Goal: Task Accomplishment & Management: Manage account settings

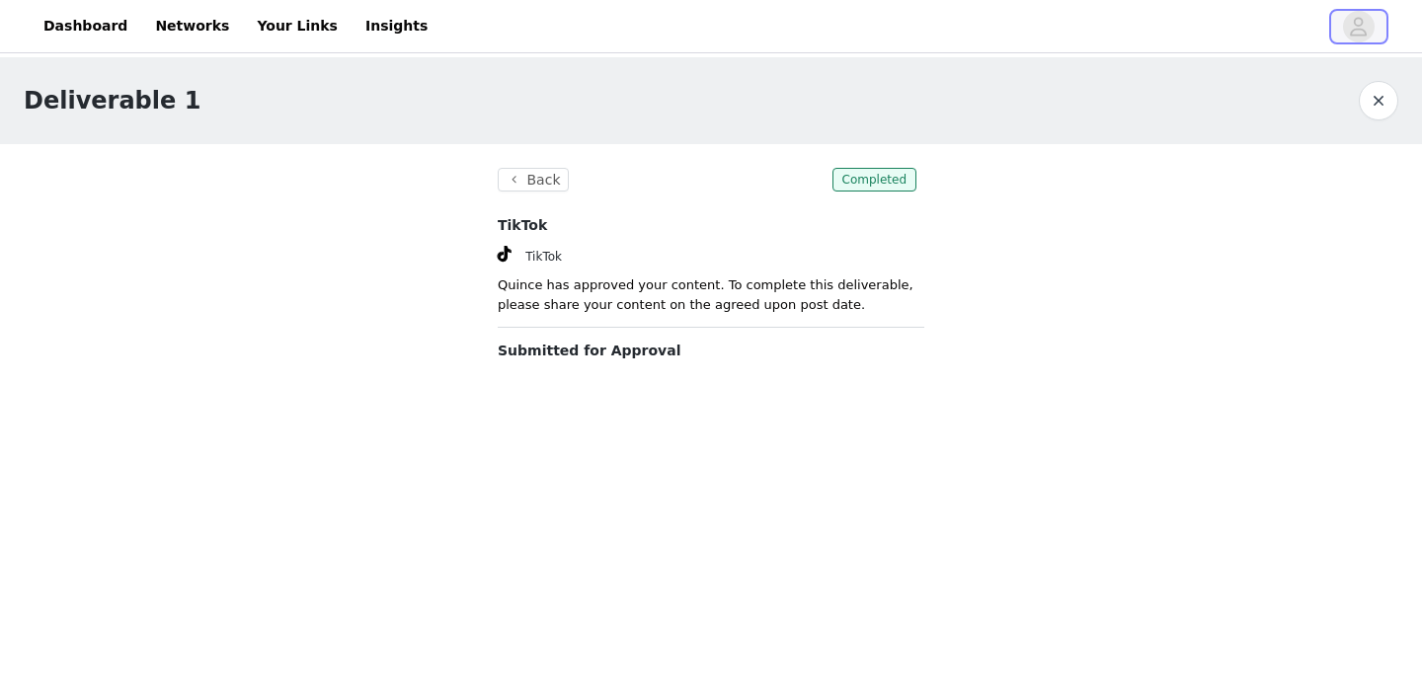
click at [1348, 26] on span "button" at bounding box center [1359, 27] width 32 height 32
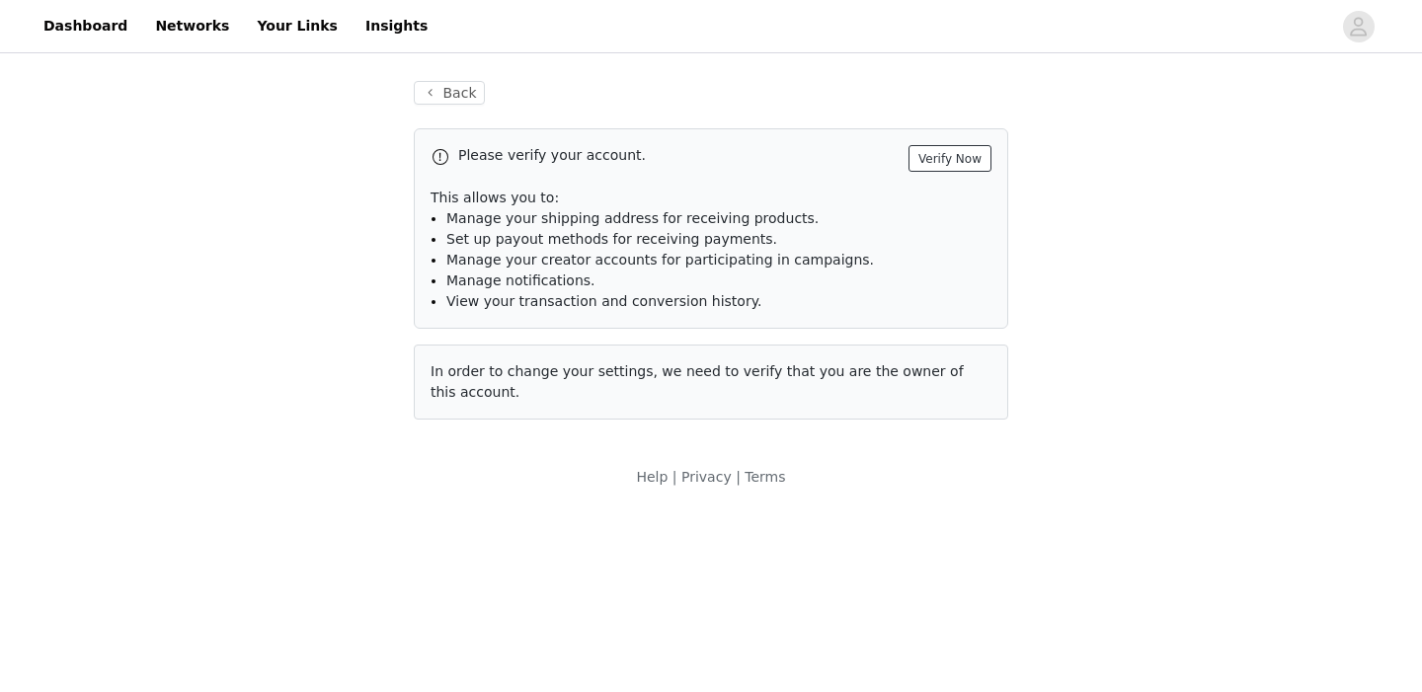
click at [946, 159] on button "Verify Now" at bounding box center [949, 158] width 83 height 27
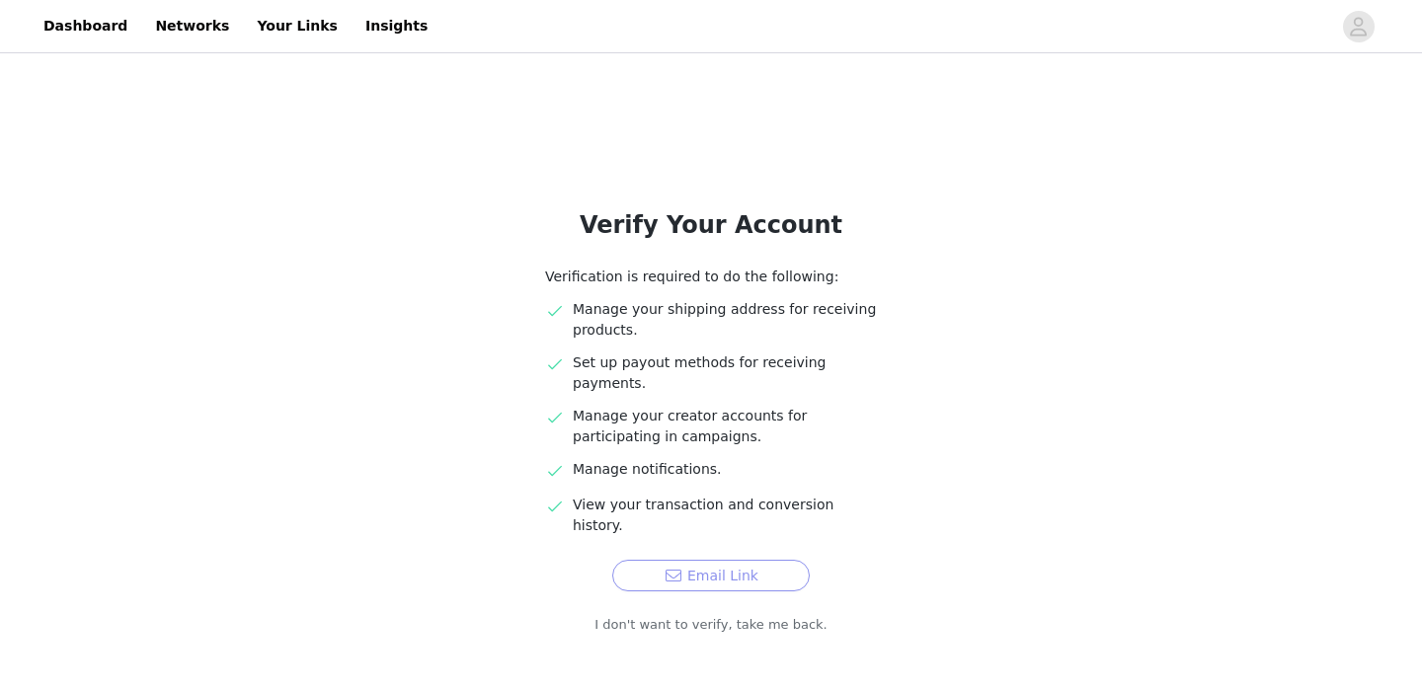
click at [703, 560] on button "Email Link" at bounding box center [710, 576] width 197 height 32
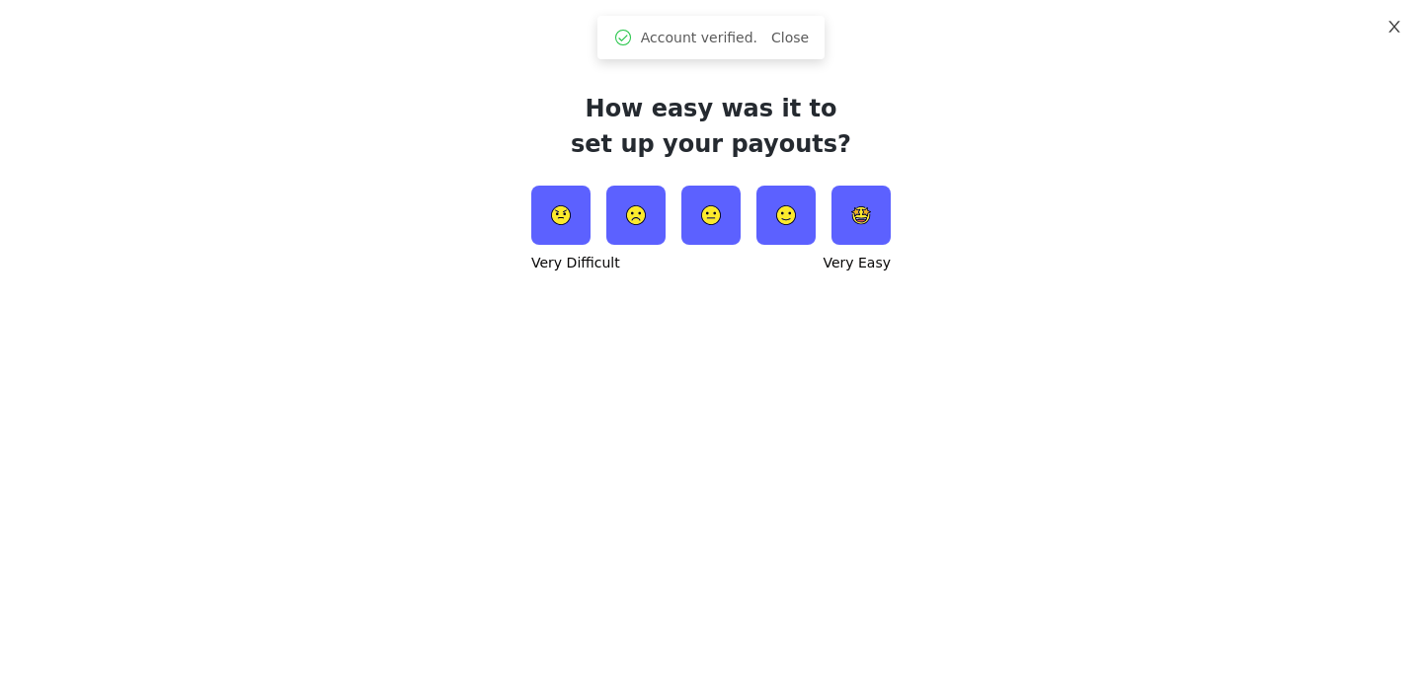
click at [1399, 30] on icon "icon: close" at bounding box center [1394, 27] width 16 height 16
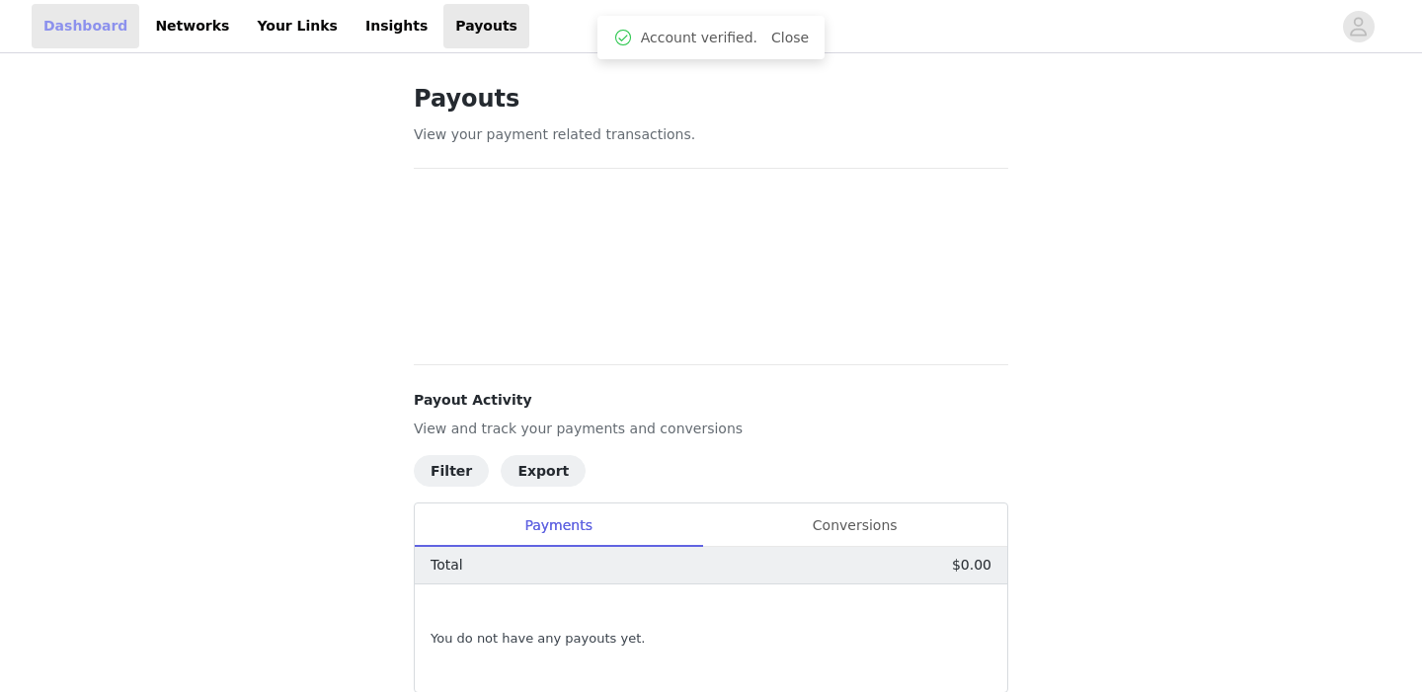
click at [121, 39] on link "Dashboard" at bounding box center [86, 26] width 108 height 44
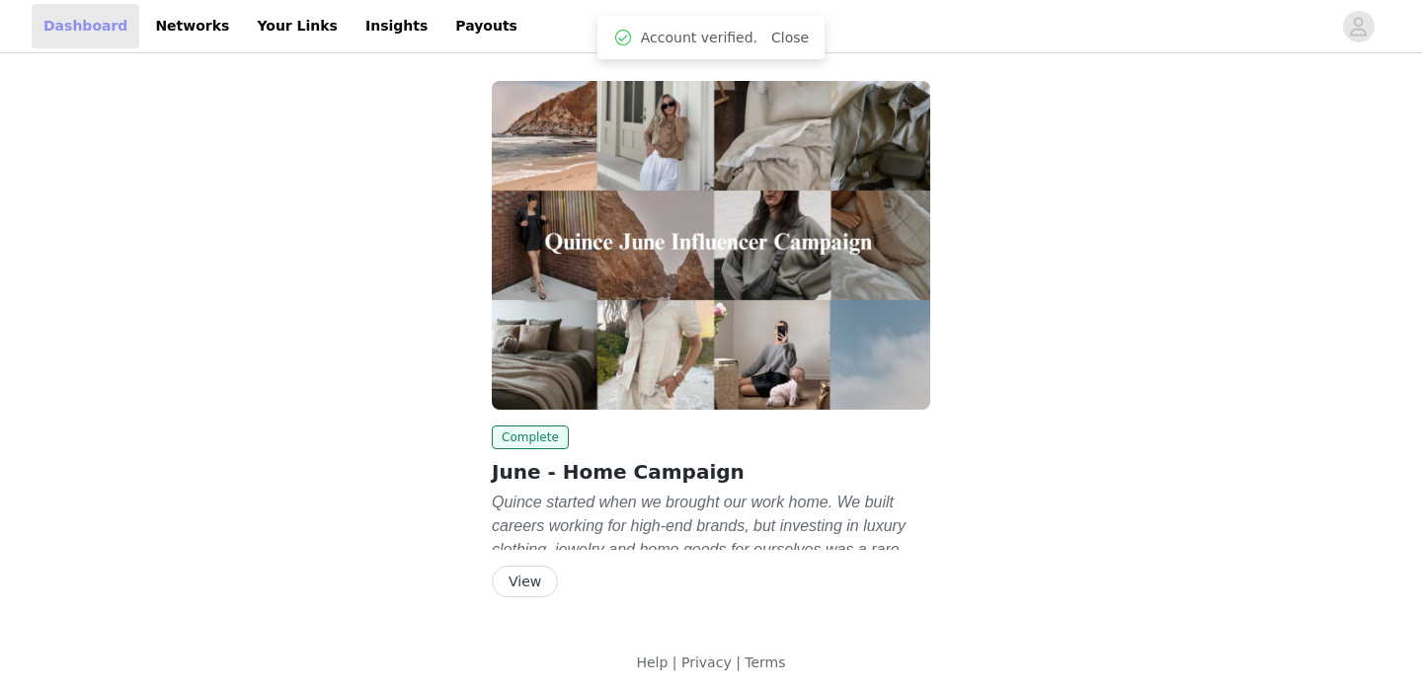
scroll to position [5, 0]
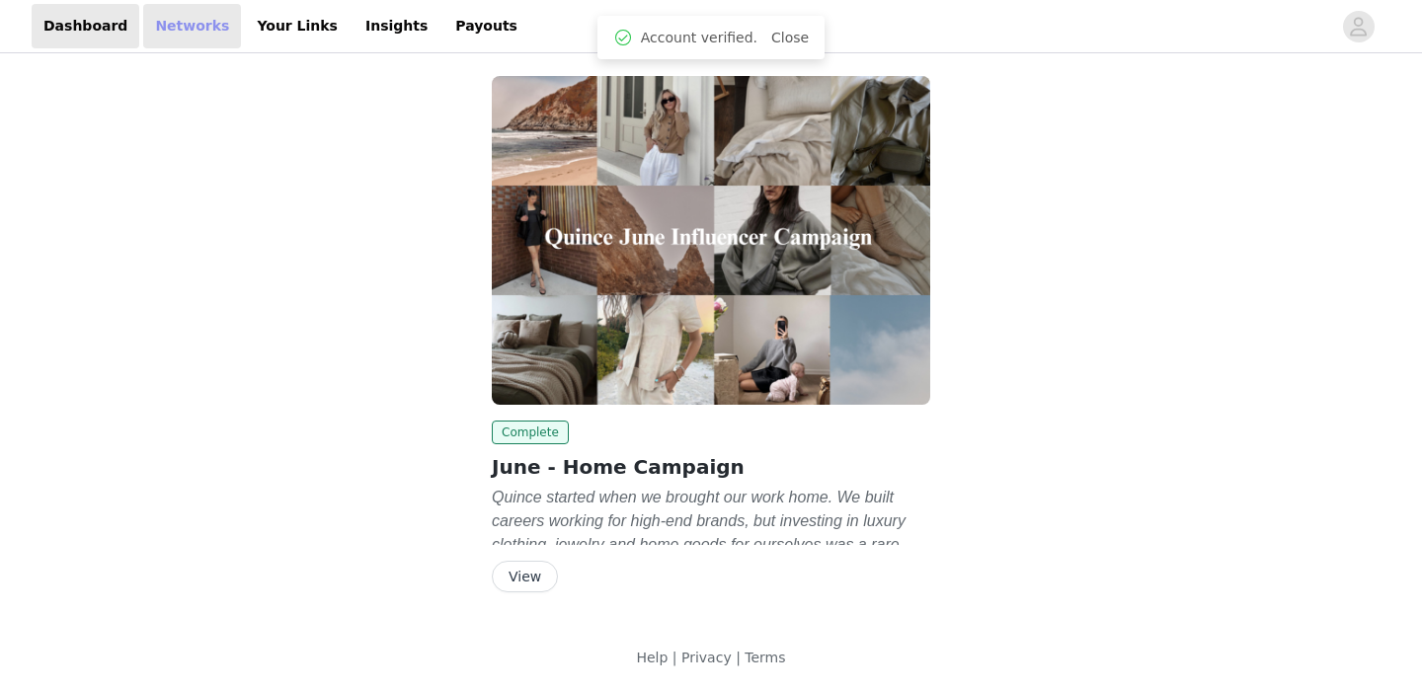
click at [177, 32] on link "Networks" at bounding box center [192, 26] width 98 height 44
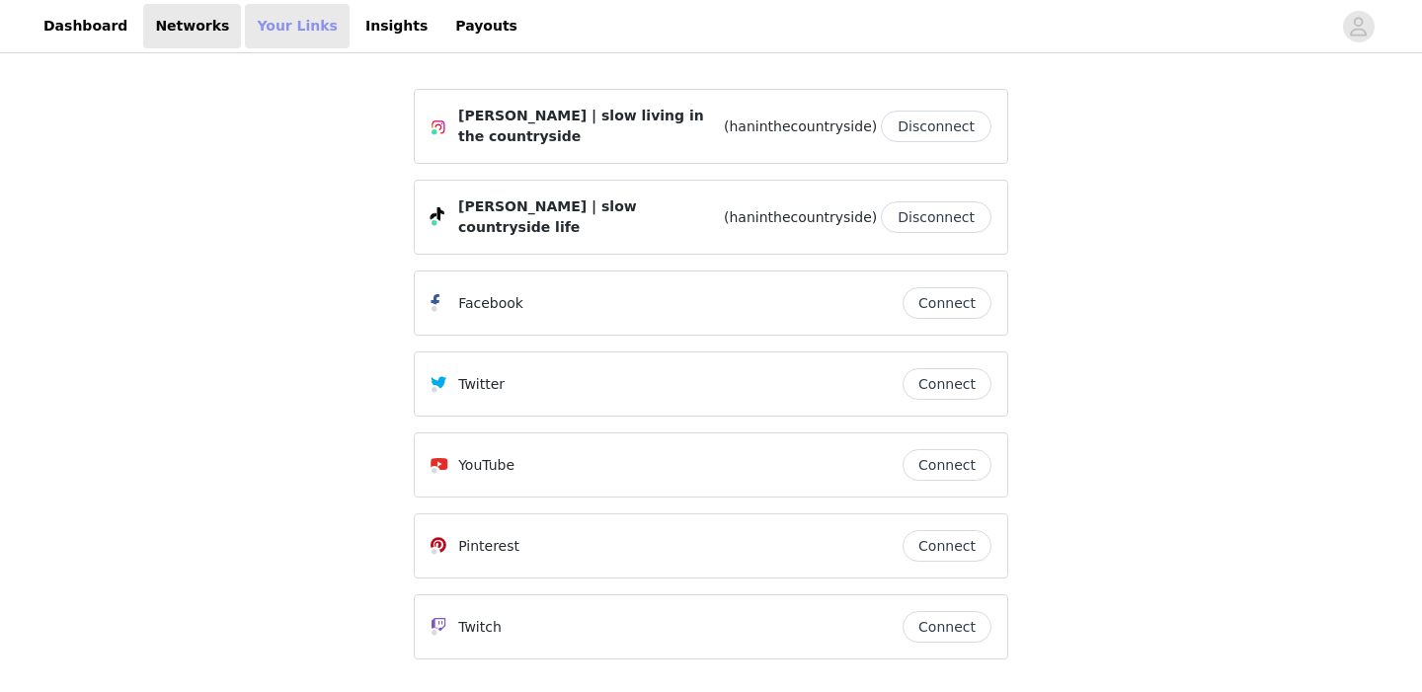
click at [245, 34] on link "Your Links" at bounding box center [297, 26] width 105 height 44
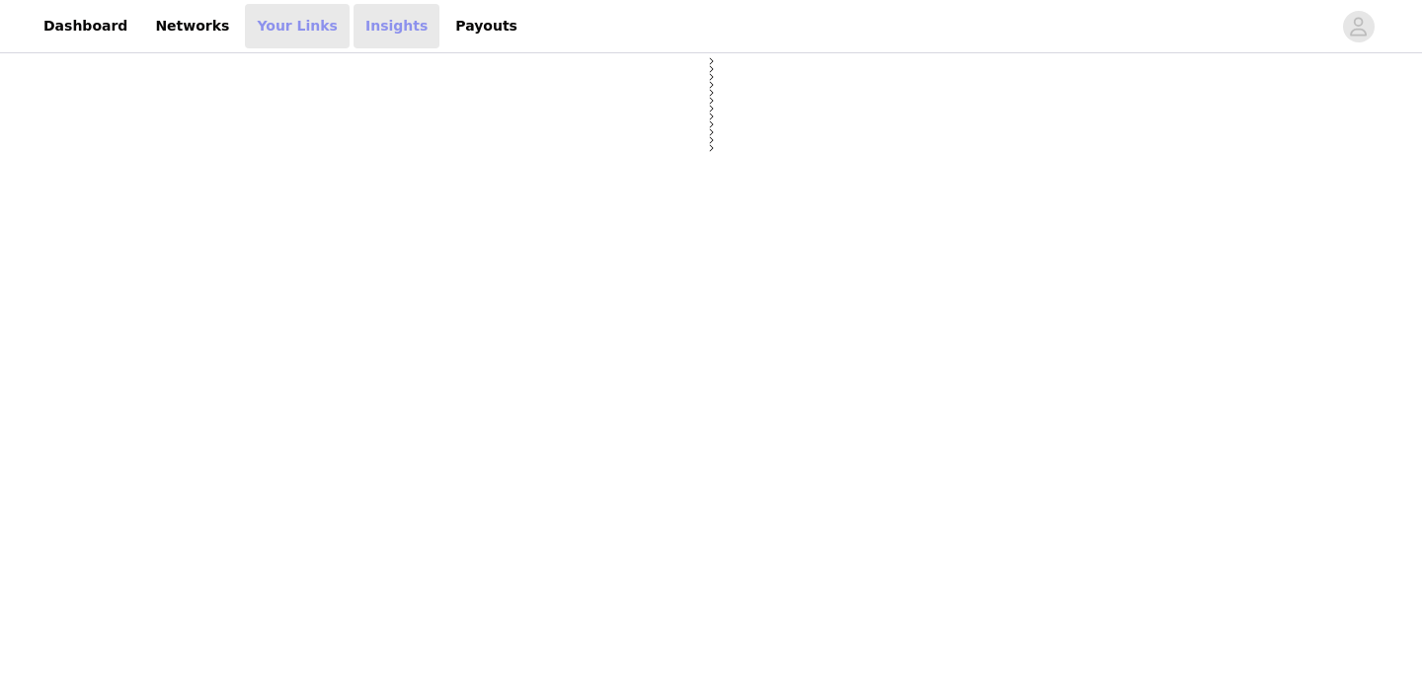
select select "12"
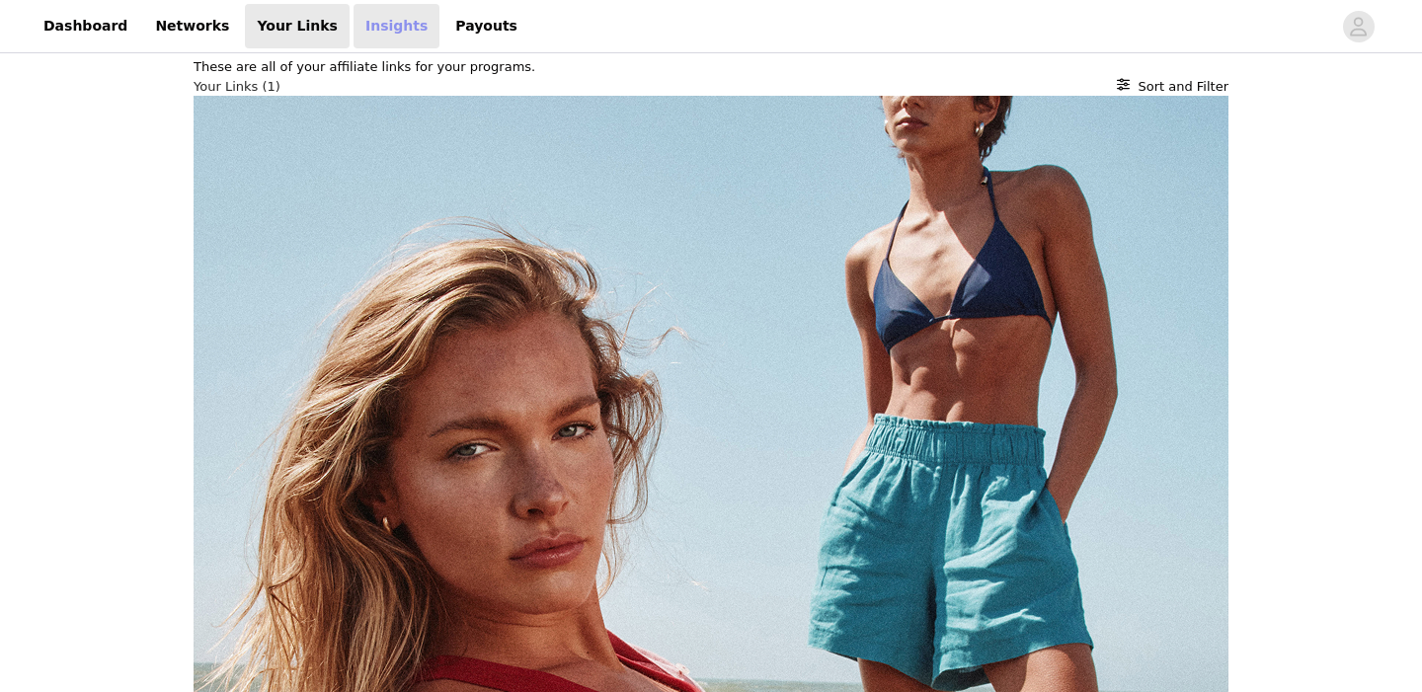
click at [360, 35] on link "Insights" at bounding box center [397, 26] width 86 height 44
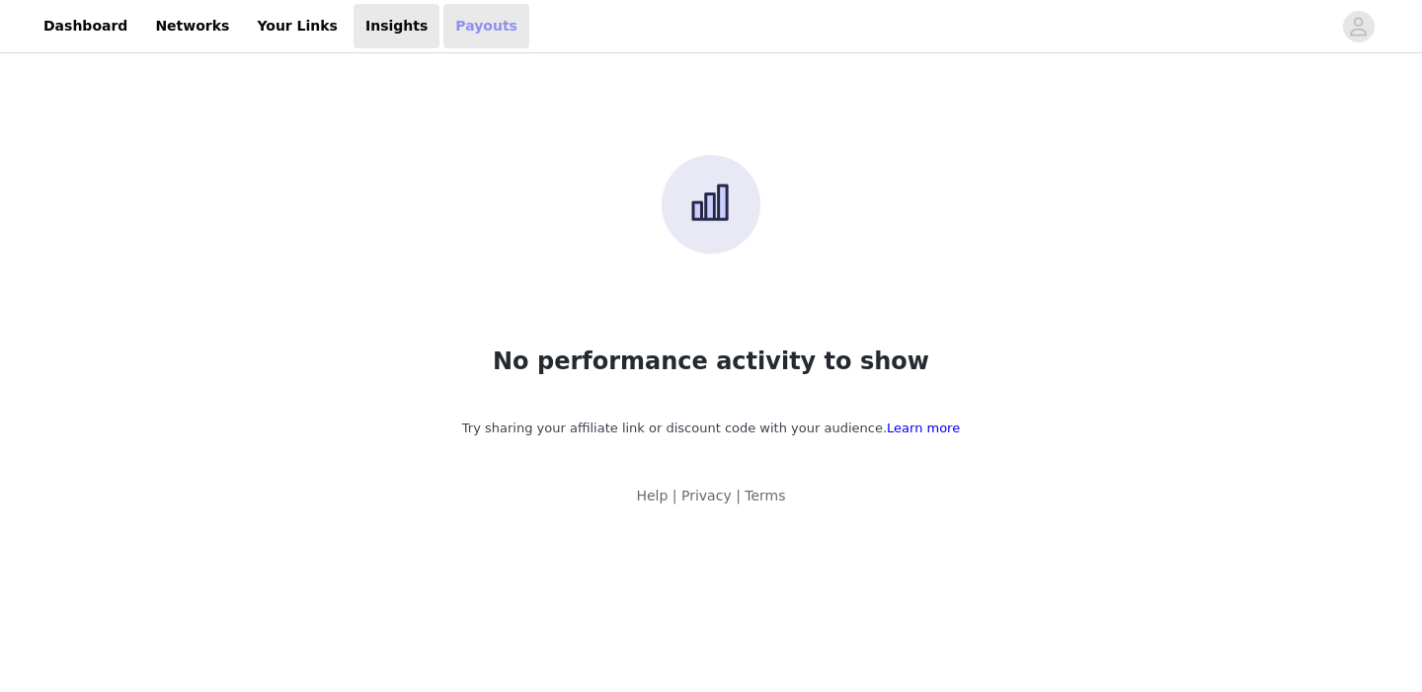
click at [462, 36] on link "Payouts" at bounding box center [486, 26] width 86 height 44
